Goal: Transaction & Acquisition: Obtain resource

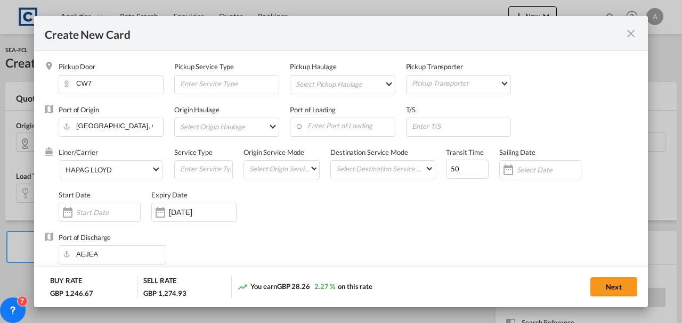
select select "string:USD"
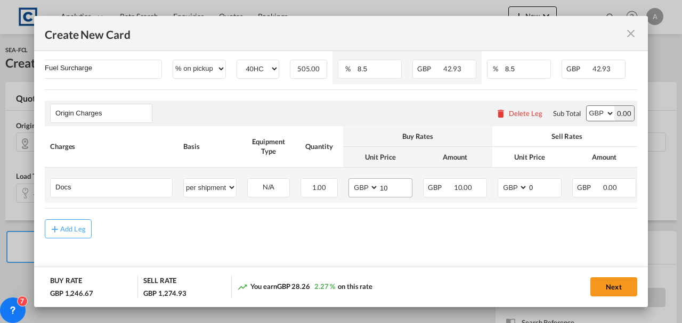
type input "1"
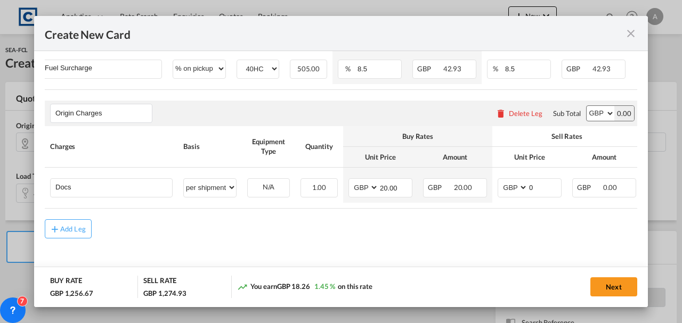
type input "20.00"
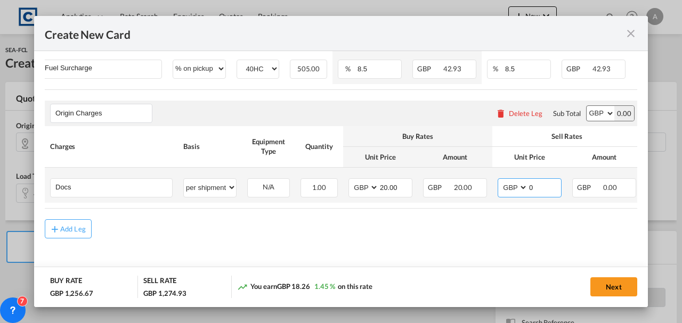
click at [541, 181] on input "0" at bounding box center [544, 187] width 33 height 16
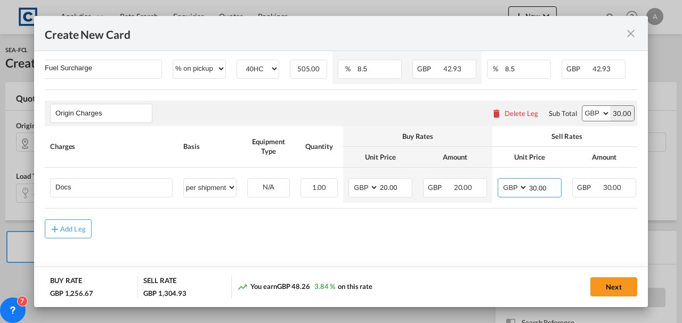
type input "30.00"
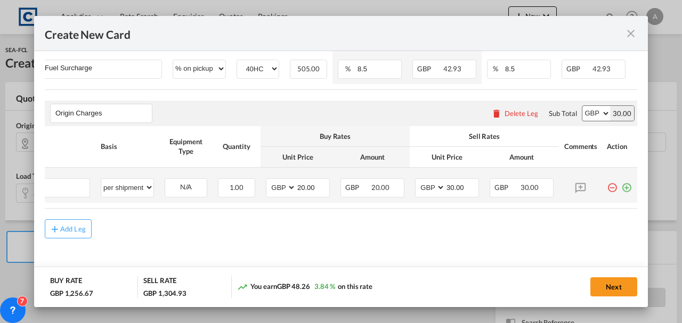
click at [622, 186] on md-icon "icon-plus-circle-outline green-400-fg" at bounding box center [626, 183] width 11 height 11
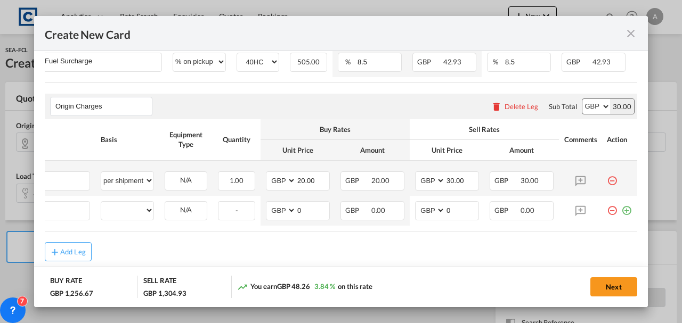
scroll to position [0, 11]
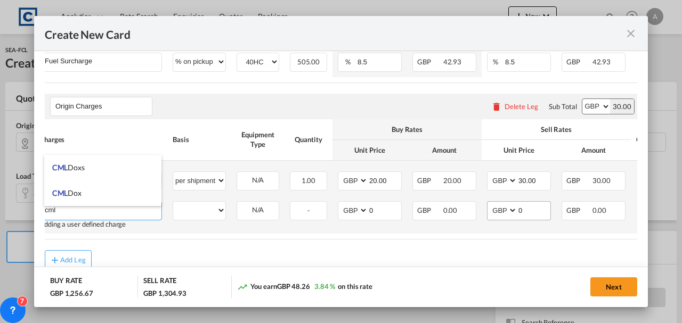
click at [81, 172] on span "CML Doxs" at bounding box center [68, 167] width 32 height 9
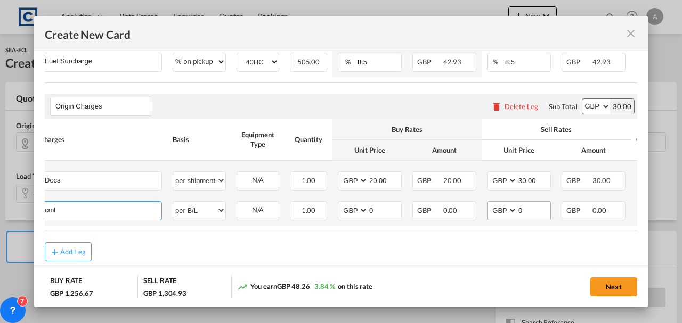
type input "CML Doxs"
select select "per B/L"
click at [529, 214] on input "0" at bounding box center [533, 210] width 33 height 16
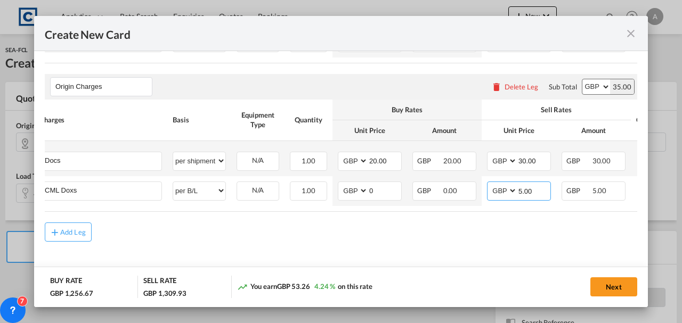
scroll to position [564, 0]
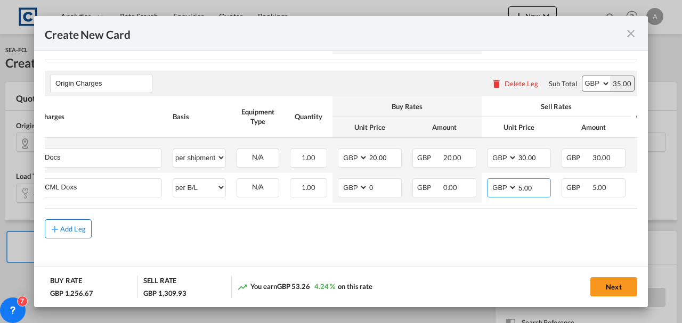
type input "5.00"
click at [63, 226] on div "Add Leg" at bounding box center [73, 229] width 26 height 6
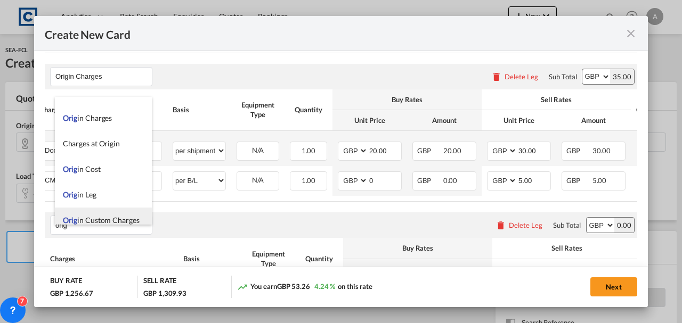
scroll to position [26, 0]
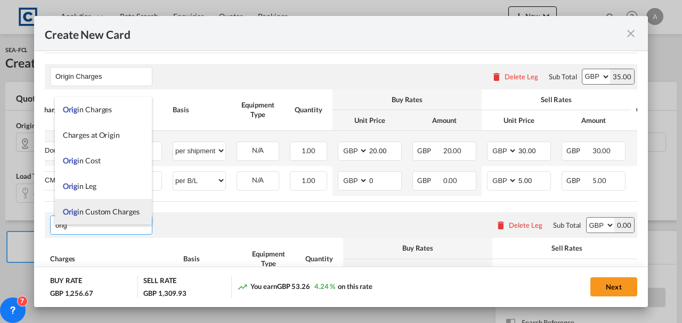
click at [83, 214] on span "Orig in Custom Charges" at bounding box center [101, 211] width 77 height 9
type input "Origin Custom Charges"
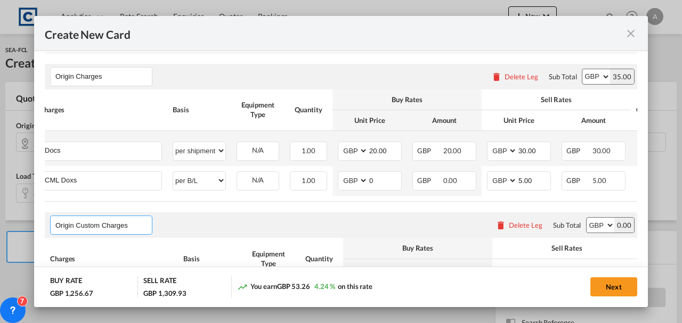
scroll to position [685, 0]
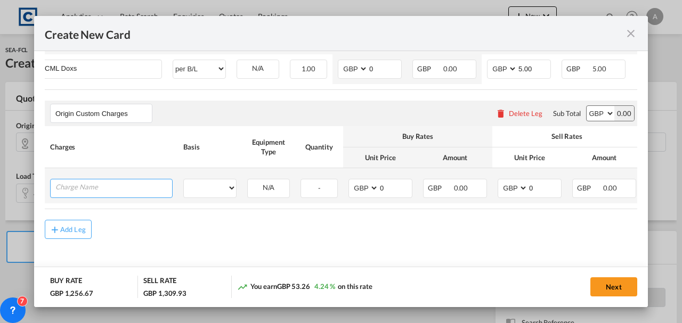
click at [77, 185] on input "Charge Name" at bounding box center [113, 188] width 117 height 16
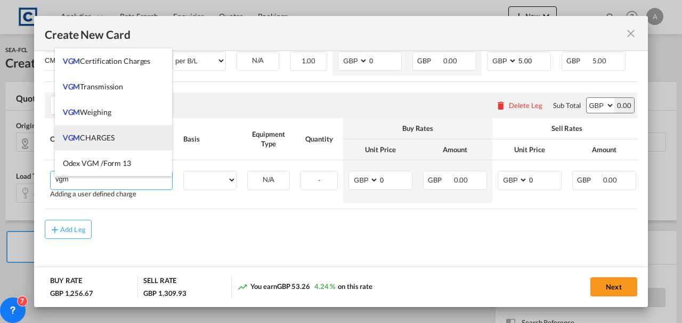
click at [102, 143] on li "VGM CHARGES" at bounding box center [114, 138] width 118 height 26
type input "VGM CHARGES"
select select "per container"
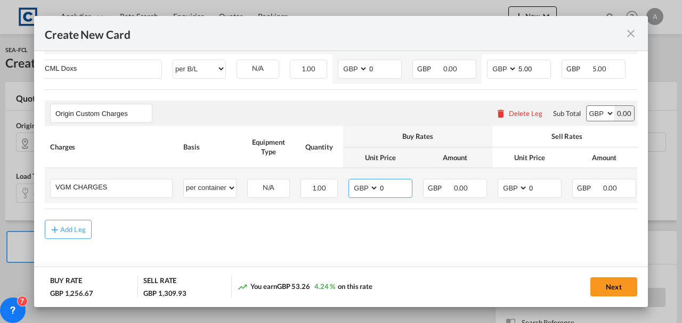
click at [389, 191] on input "0" at bounding box center [395, 188] width 33 height 16
type input "35.00"
click at [547, 182] on input "0" at bounding box center [544, 188] width 33 height 16
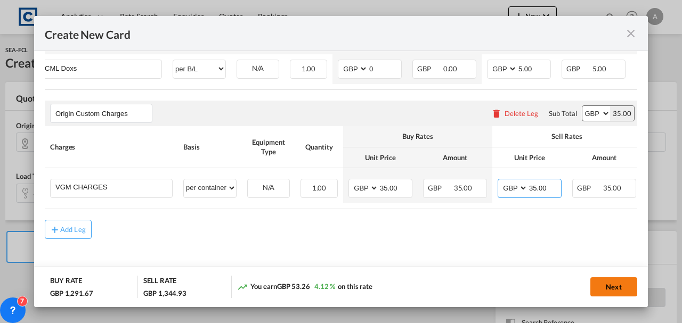
type input "35.00"
click at [606, 285] on button "Next" at bounding box center [613, 287] width 47 height 19
type input "900"
type input "950"
type input "505"
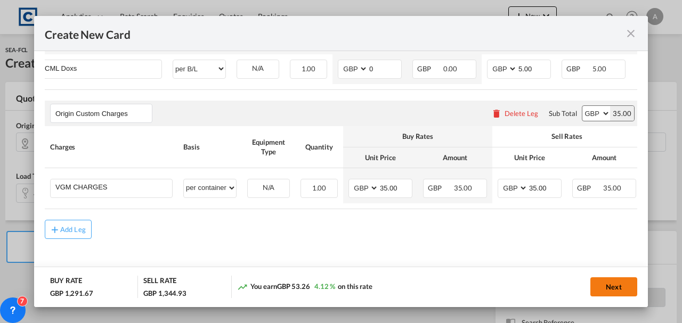
type input "505"
type input "20"
type input "30"
type input "5"
type input "35"
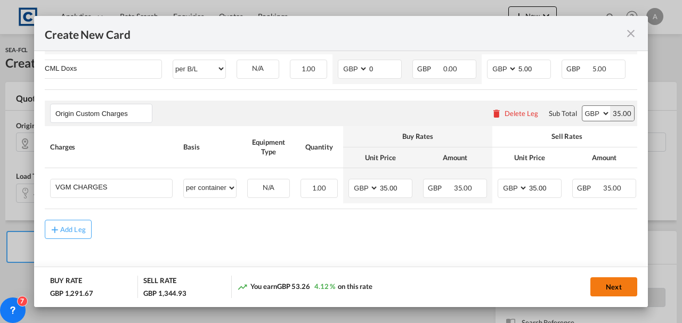
type input "35"
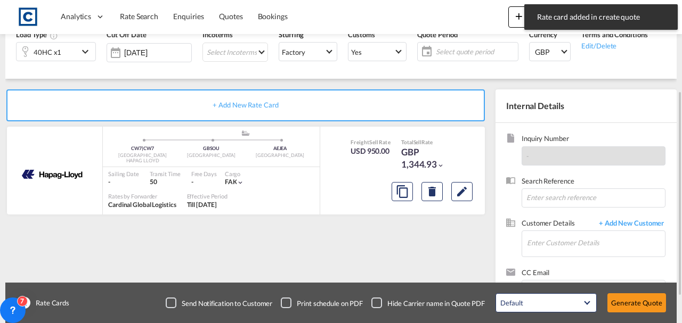
scroll to position [107, 0]
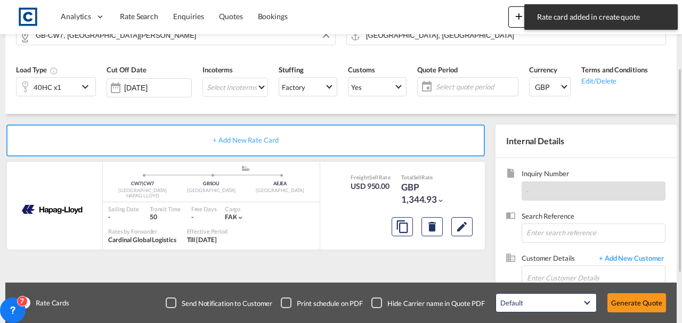
click at [464, 93] on span "Select quote period" at bounding box center [475, 86] width 85 height 15
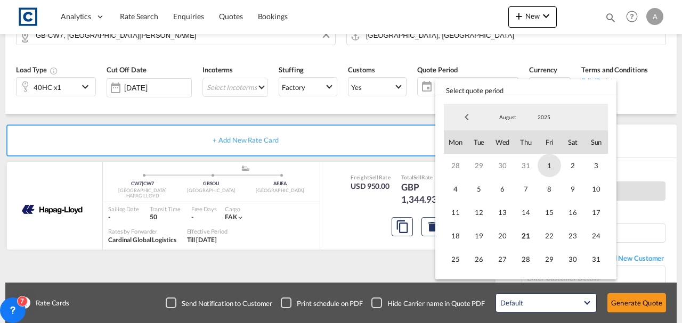
click at [559, 168] on span "1" at bounding box center [549, 165] width 23 height 23
click at [596, 261] on span "31" at bounding box center [595, 259] width 23 height 23
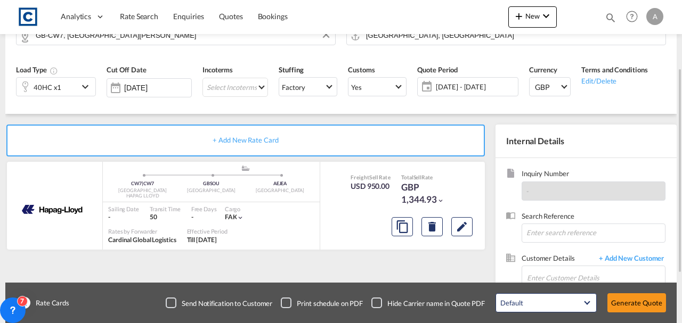
scroll to position [184, 0]
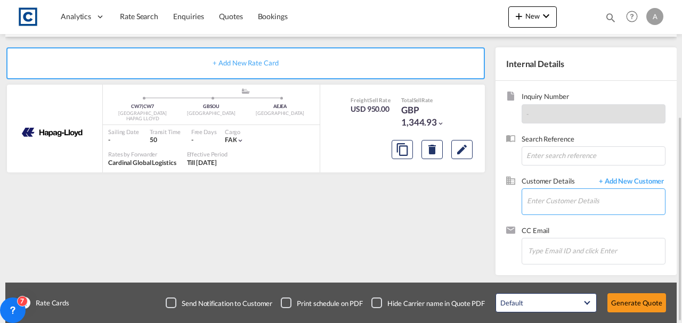
click at [550, 205] on input "Enter Customer Details" at bounding box center [596, 201] width 138 height 24
drag, startPoint x: 550, startPoint y: 205, endPoint x: 551, endPoint y: 196, distance: 8.6
paste input "[PERSON_NAME][EMAIL_ADDRESS][PERSON_NAME][DOMAIN_NAME]"
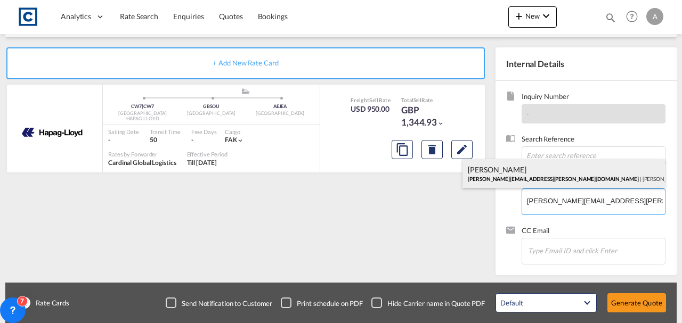
click at [564, 166] on div "[PERSON_NAME] [PERSON_NAME][EMAIL_ADDRESS][PERSON_NAME][DOMAIN_NAME] | [PERSON_…" at bounding box center [563, 173] width 202 height 29
type input "[PERSON_NAME] Logisitcs, [PERSON_NAME], [PERSON_NAME][EMAIL_ADDRESS][PERSON_NAM…"
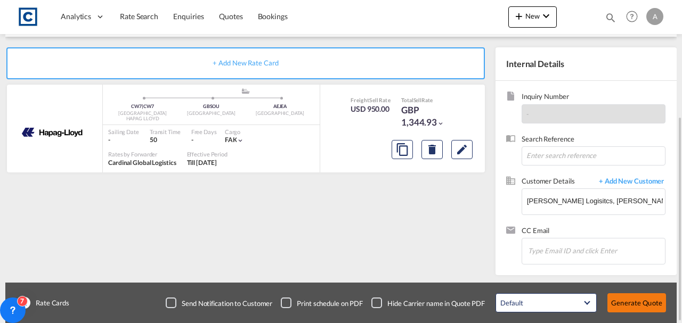
click at [641, 306] on button "Generate Quote" at bounding box center [636, 303] width 59 height 19
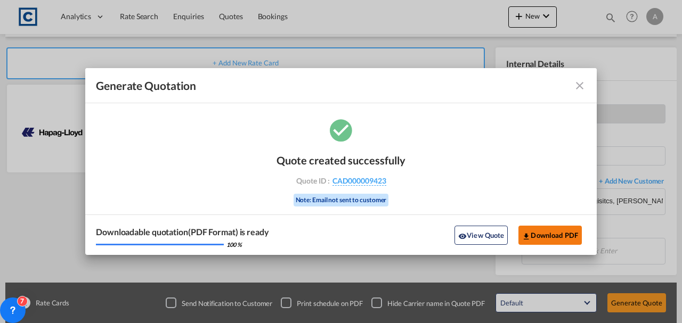
click at [544, 234] on button "Download PDF" at bounding box center [549, 235] width 63 height 19
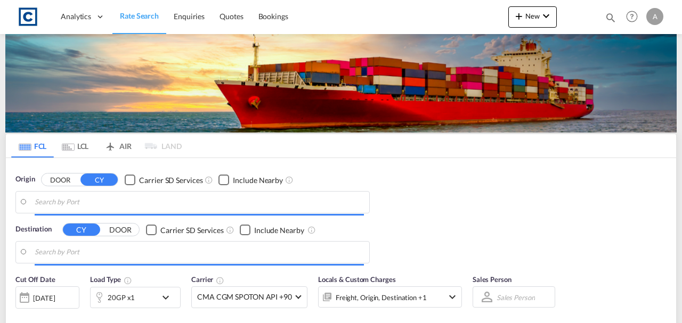
type input "GB-CW7, [GEOGRAPHIC_DATA][PERSON_NAME]"
type input "[GEOGRAPHIC_DATA], [GEOGRAPHIC_DATA]"
